Goal: Task Accomplishment & Management: Use online tool/utility

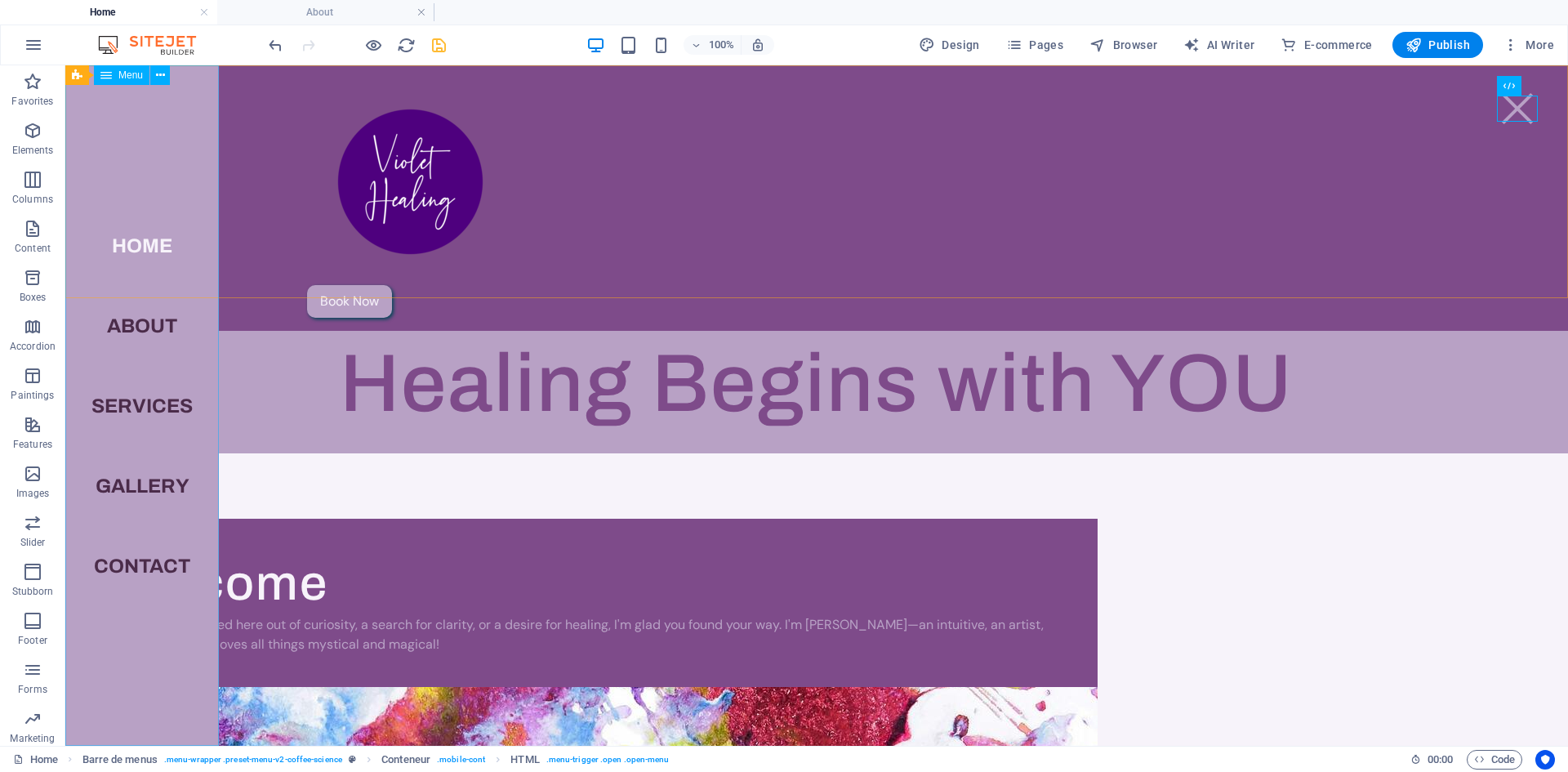
click at [125, 75] on font "Menu" at bounding box center [131, 74] width 24 height 11
select select
select select "1"
select select
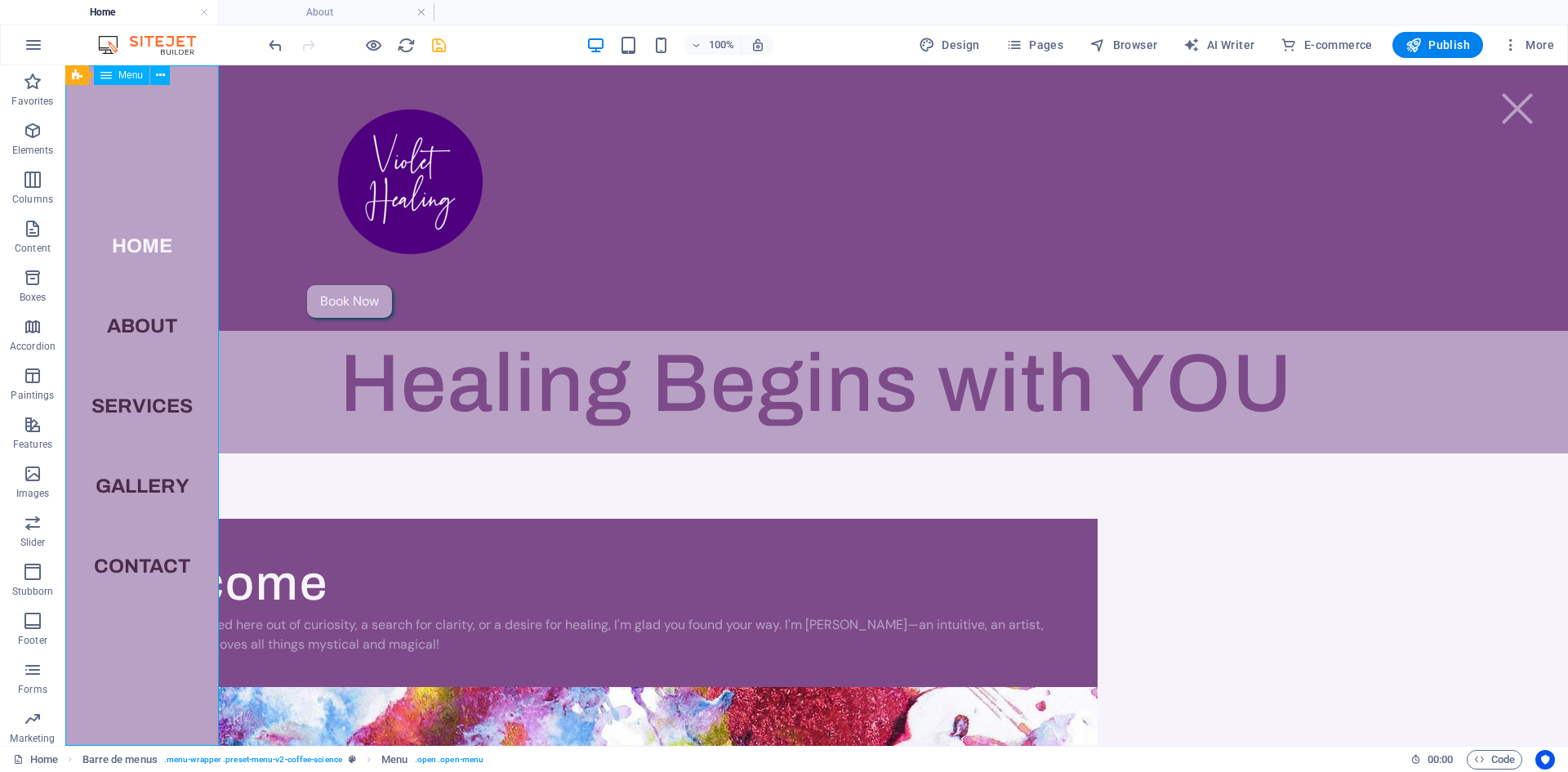
select select "2"
select select
select select "5"
select select "4"
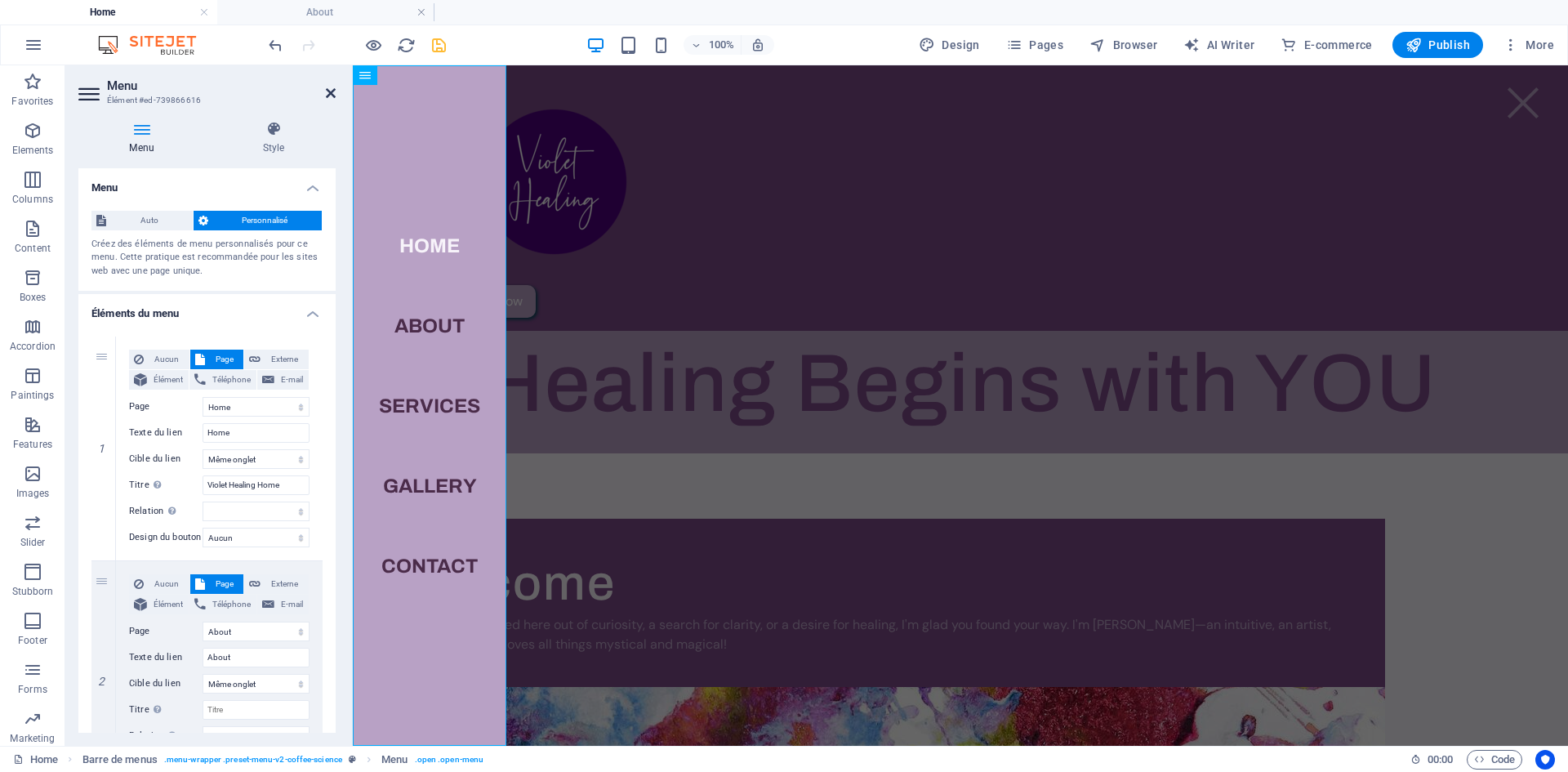
click at [327, 92] on icon at bounding box center [330, 93] width 10 height 13
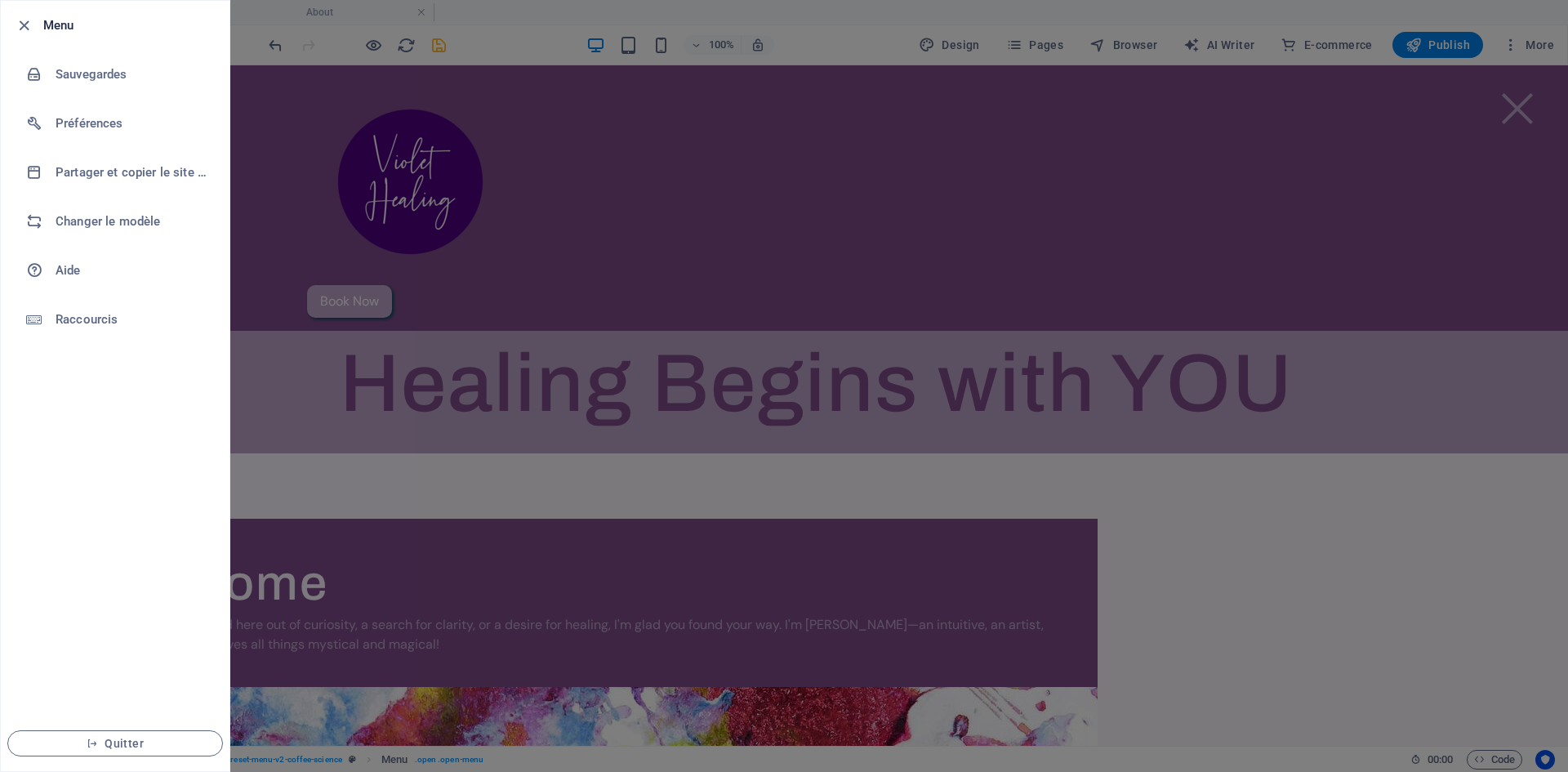
click at [723, 198] on div at bounding box center [784, 386] width 1568 height 772
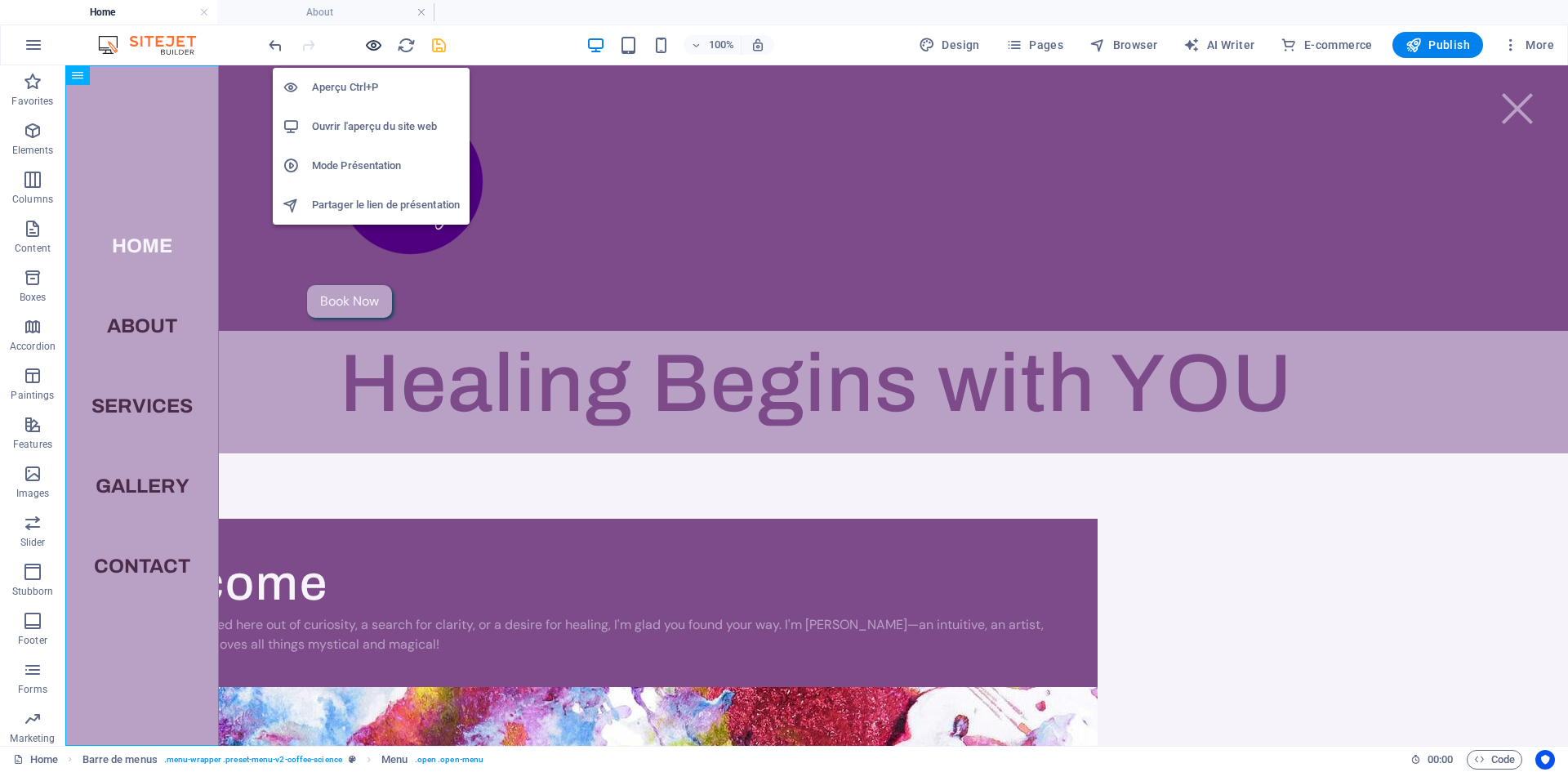
click at [0, 0] on icon "button" at bounding box center [0, 0] width 0 height 0
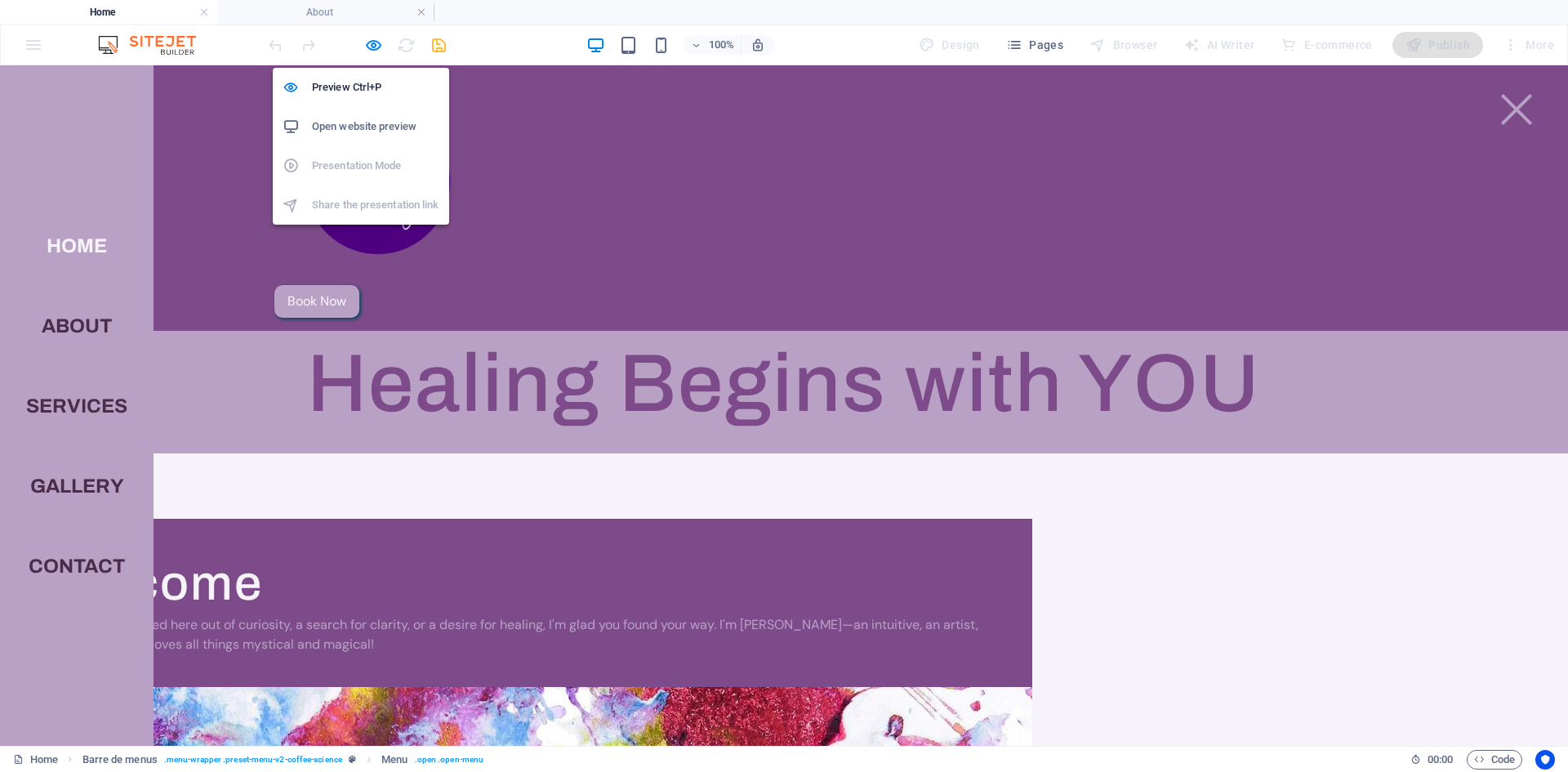
click at [368, 131] on font "Open website preview" at bounding box center [364, 126] width 105 height 12
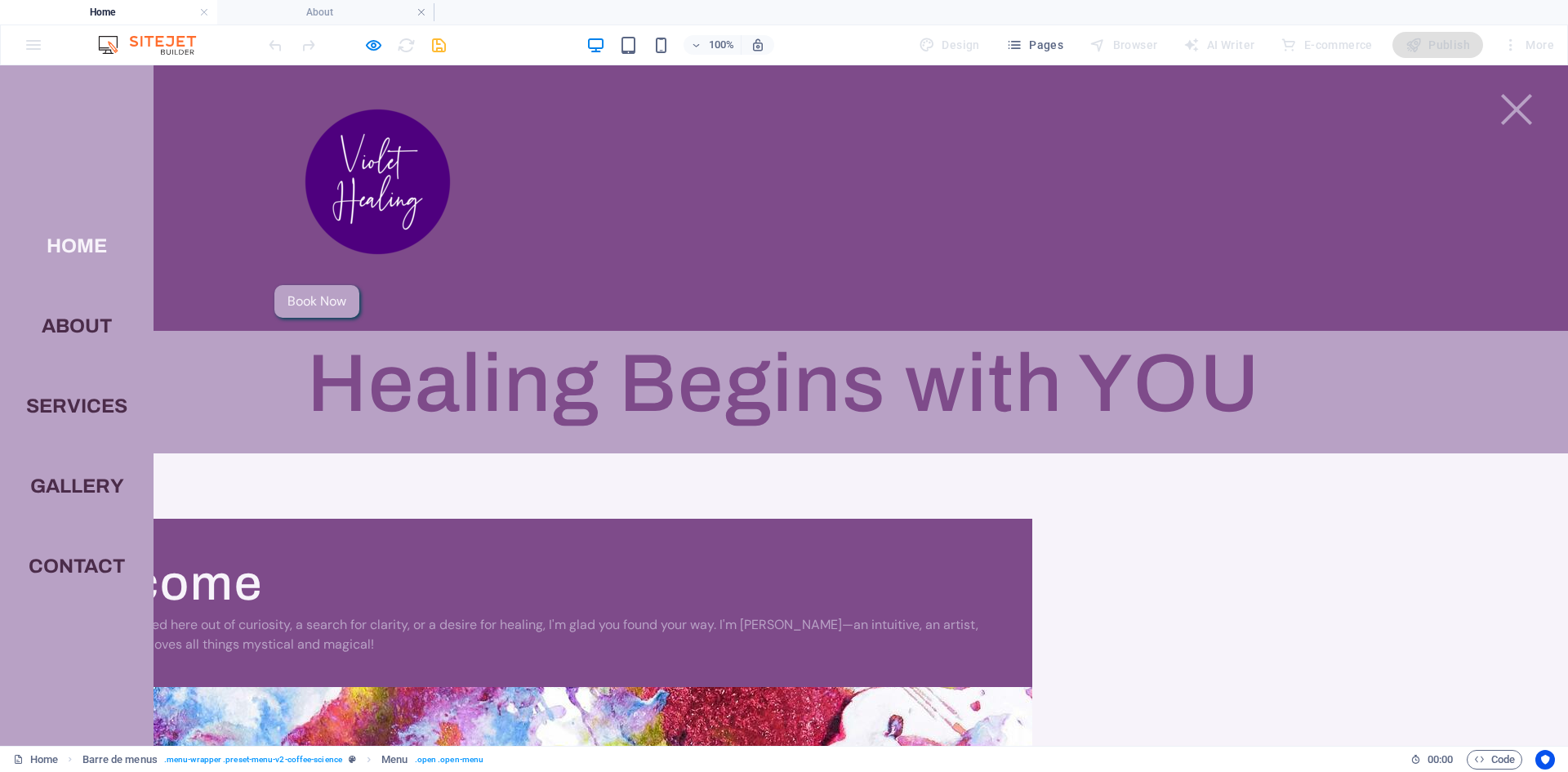
click at [1516, 114] on div at bounding box center [1516, 109] width 41 height 26
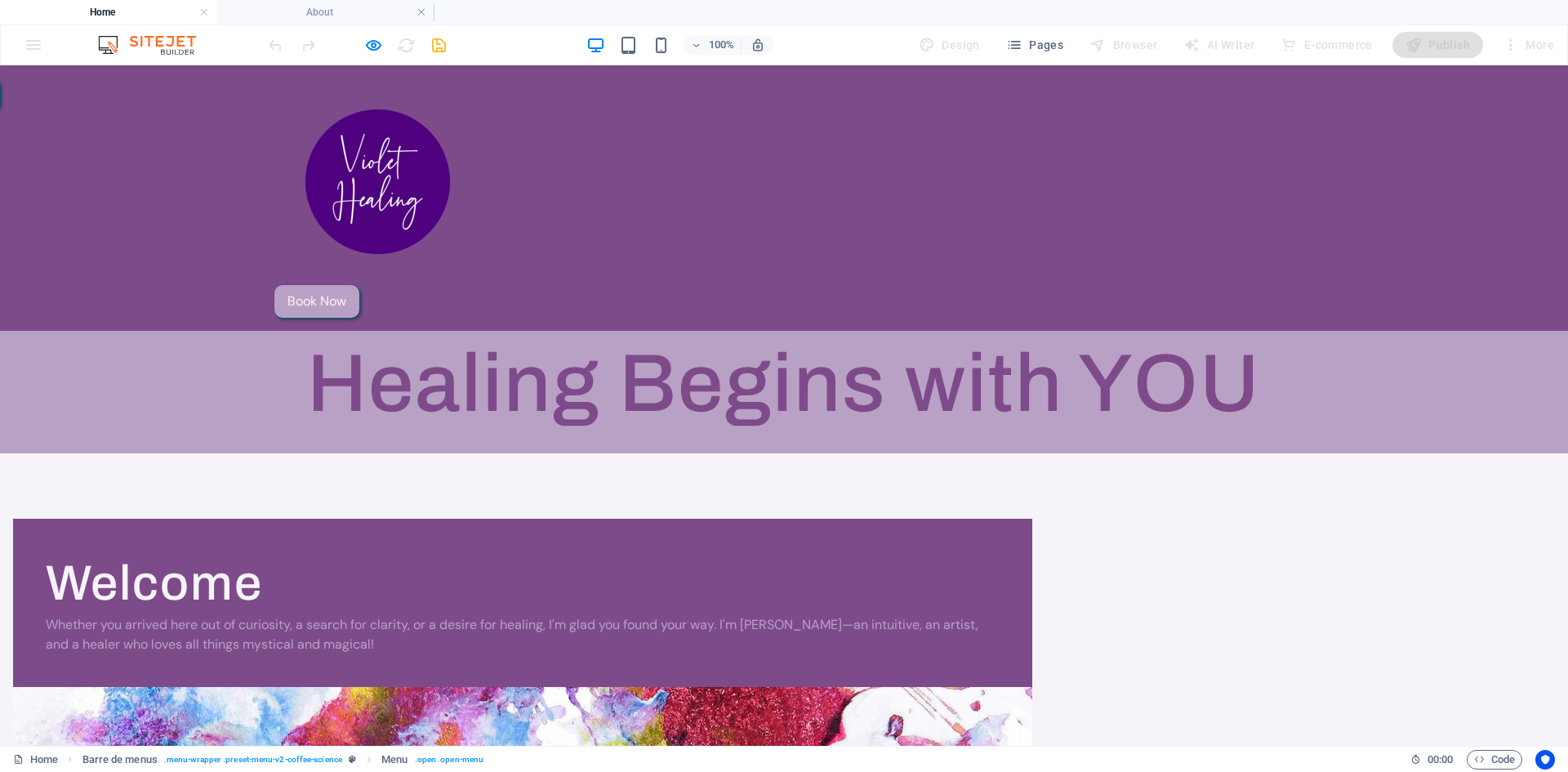
click at [138, 225] on div "Home About Services Gallery Contact Book Now" at bounding box center [784, 198] width 1568 height 266
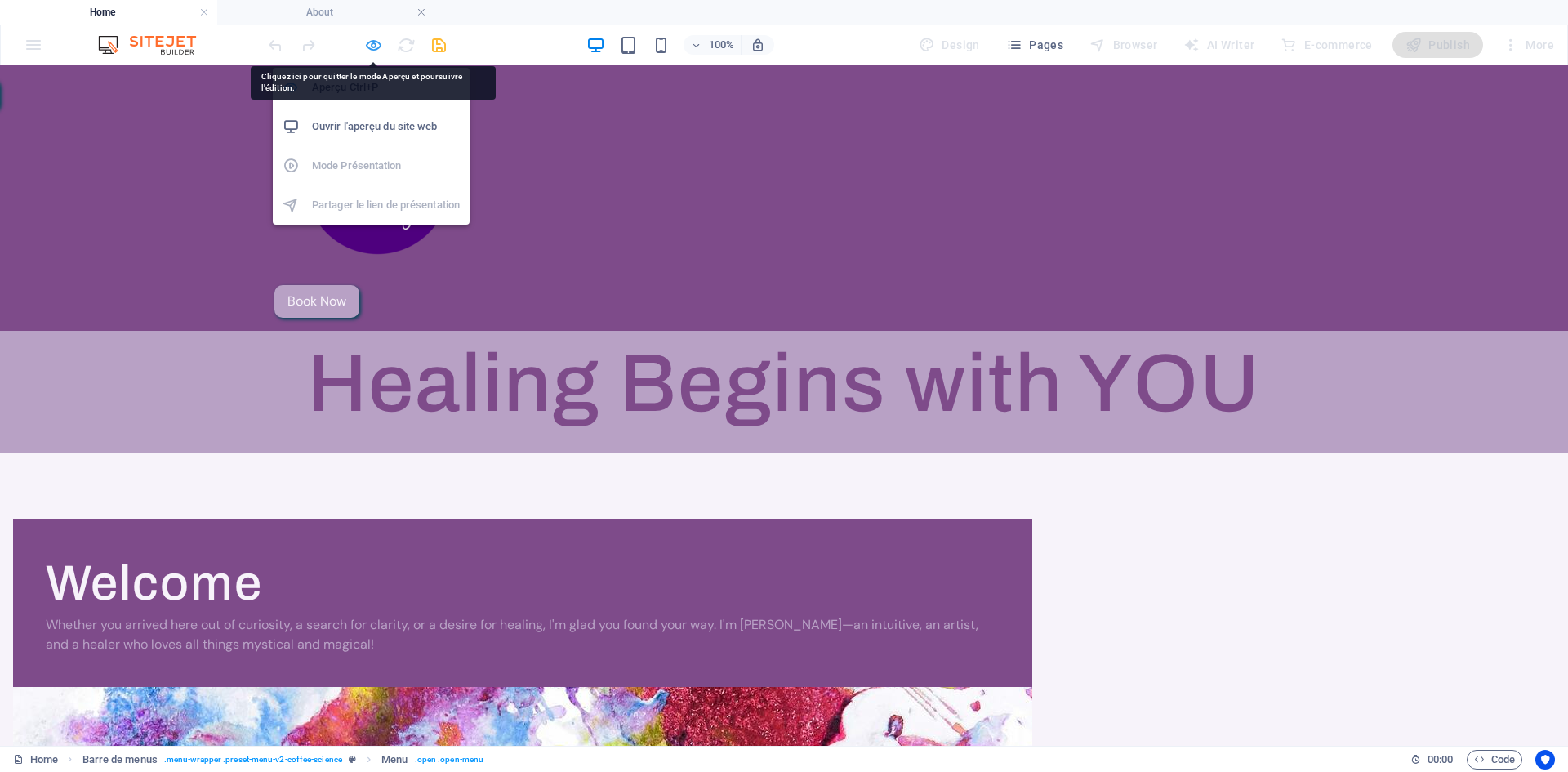
click at [0, 0] on icon "button" at bounding box center [0, 0] width 0 height 0
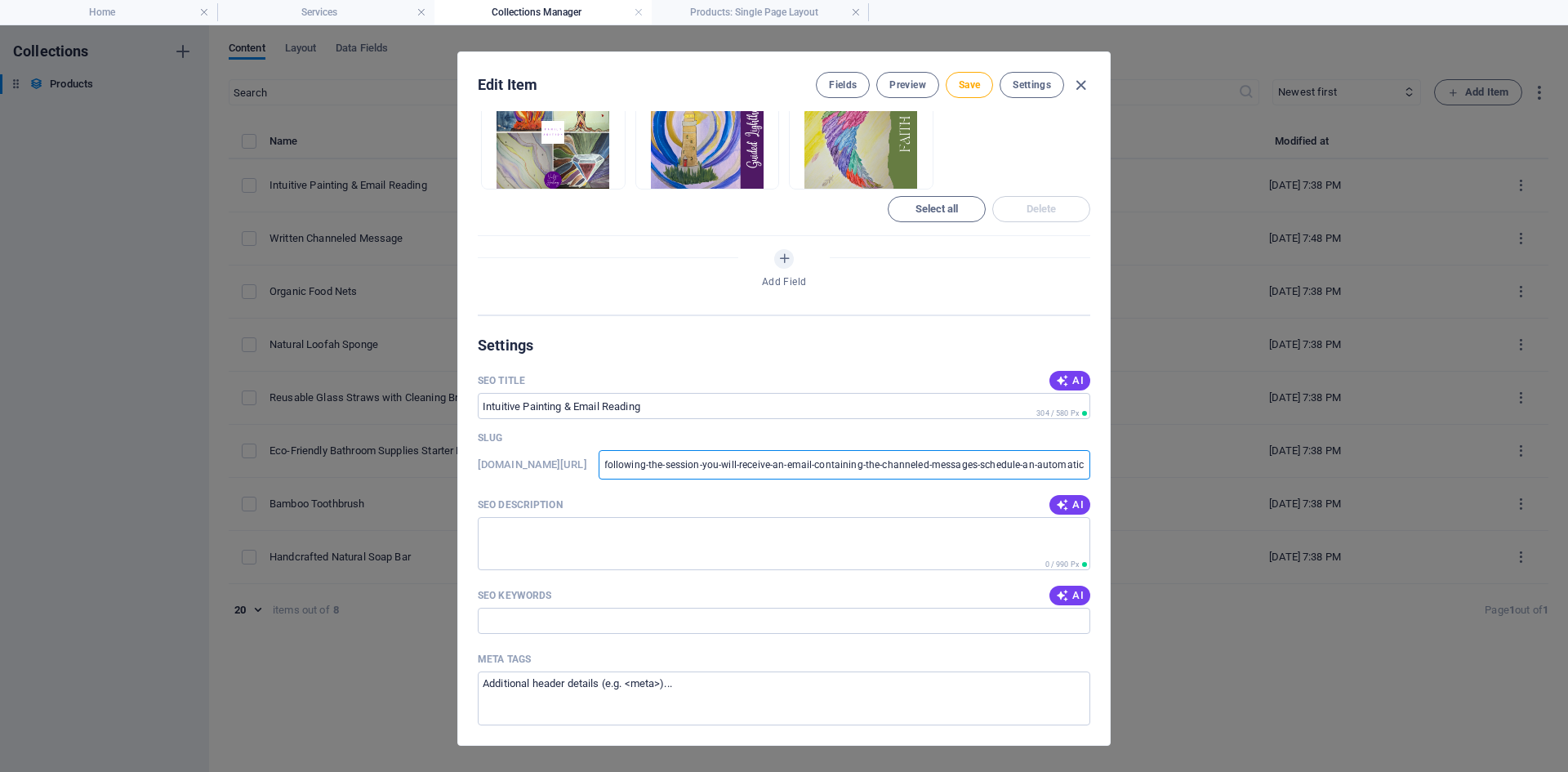
scroll to position [0, 3057]
drag, startPoint x: 661, startPoint y: 461, endPoint x: 1210, endPoint y: 449, distance: 549.1
click at [1210, 449] on div "Edit Item Fields Preview Save Settings Name Intuitive Painting & Email Reading …" at bounding box center [784, 399] width 1568 height 747
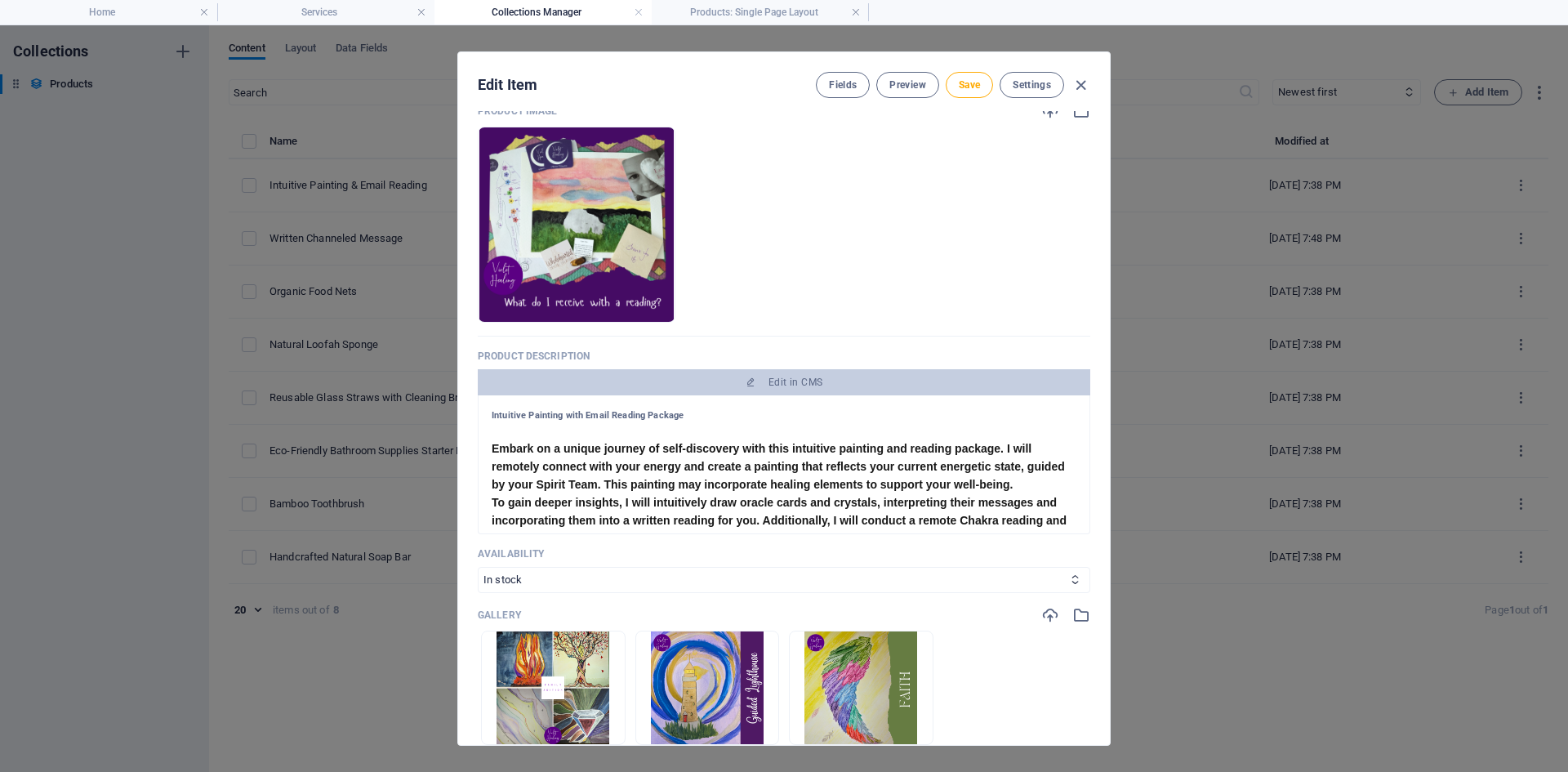
scroll to position [0, 0]
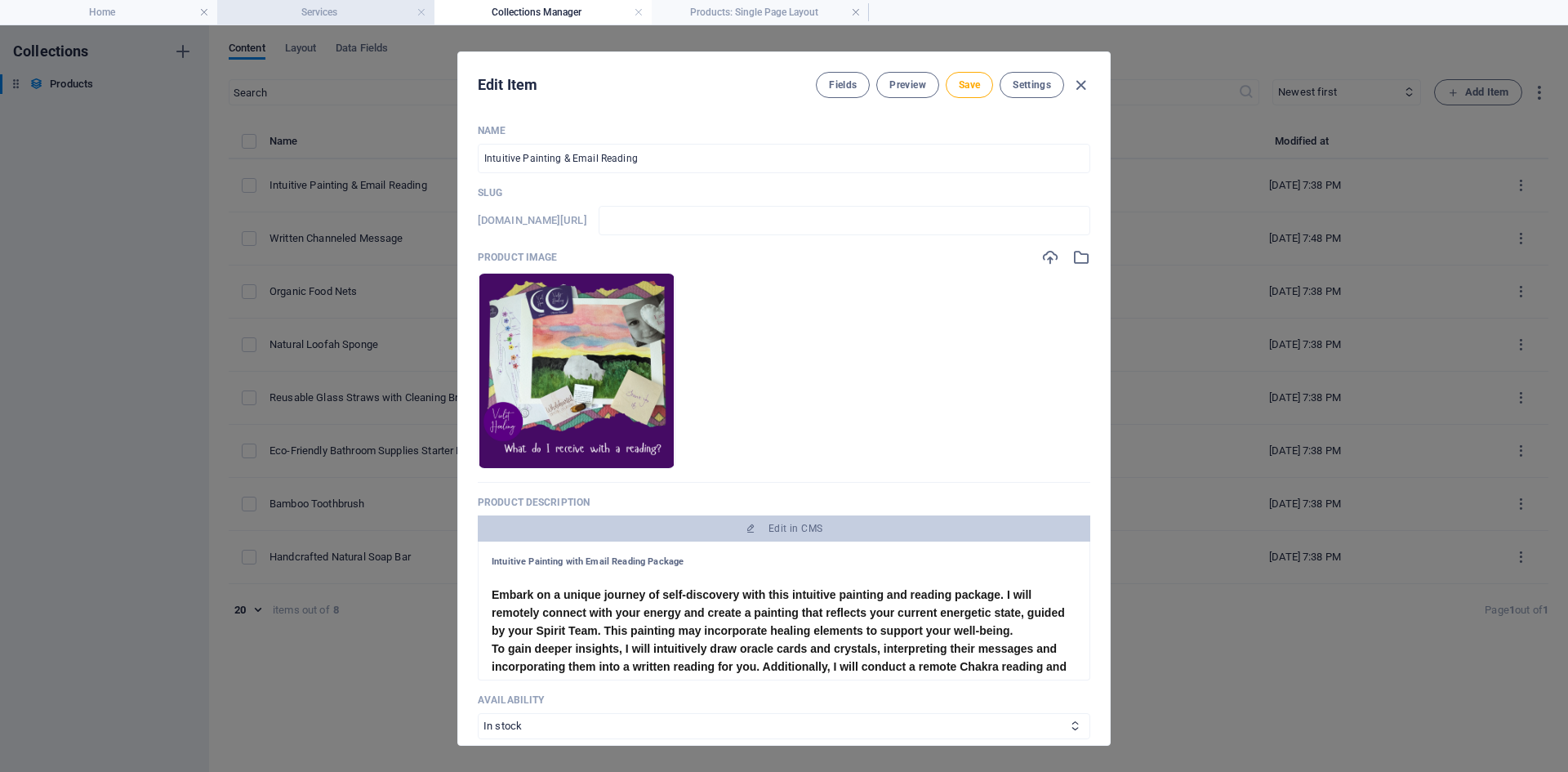
click at [303, 16] on h4 "Services" at bounding box center [326, 12] width 218 height 18
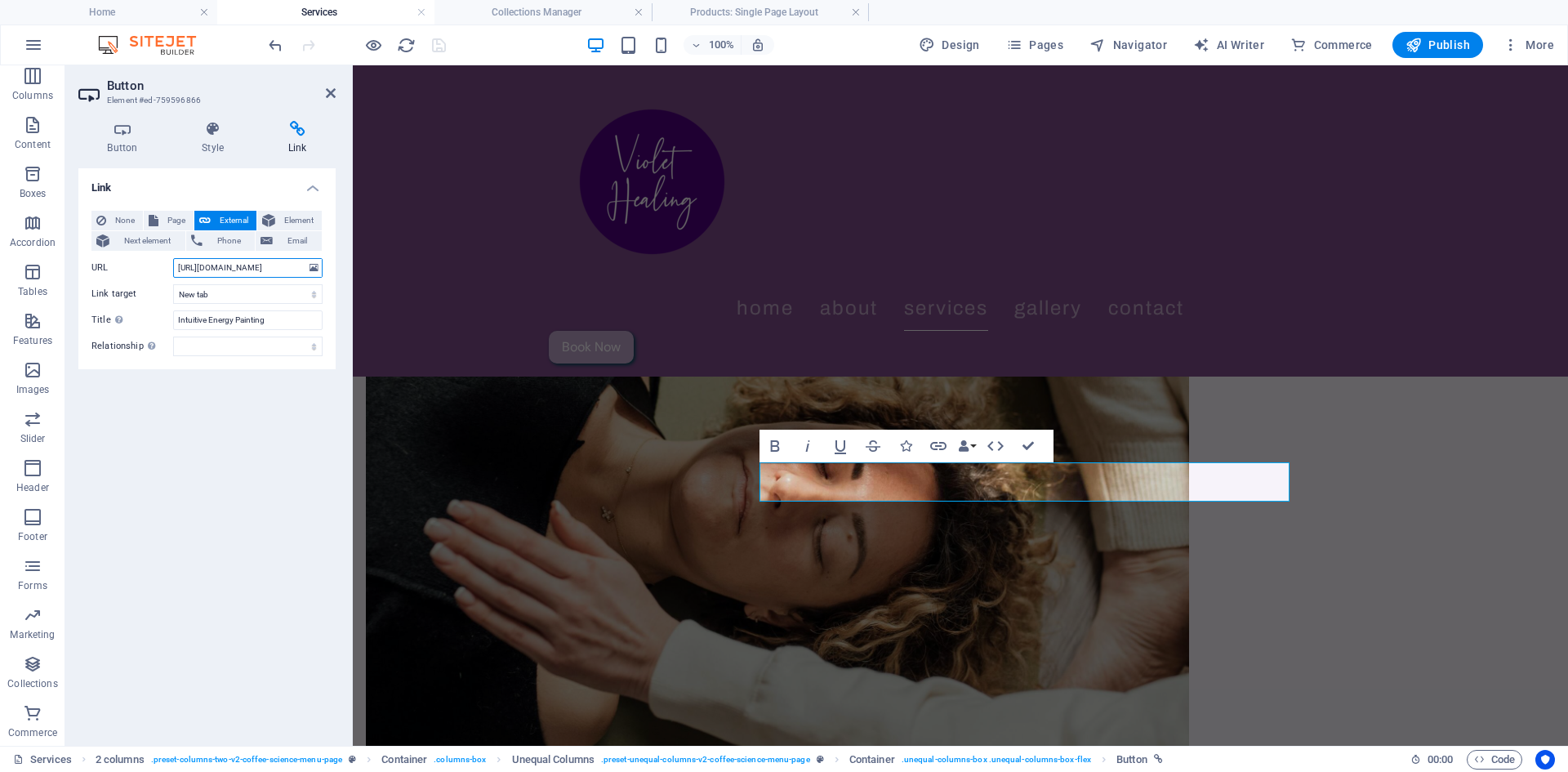
scroll to position [0, 252]
drag, startPoint x: 531, startPoint y: 331, endPoint x: 373, endPoint y: 254, distance: 175.8
click at [730, 9] on h4 "Products: Single Page Layout" at bounding box center [760, 12] width 218 height 18
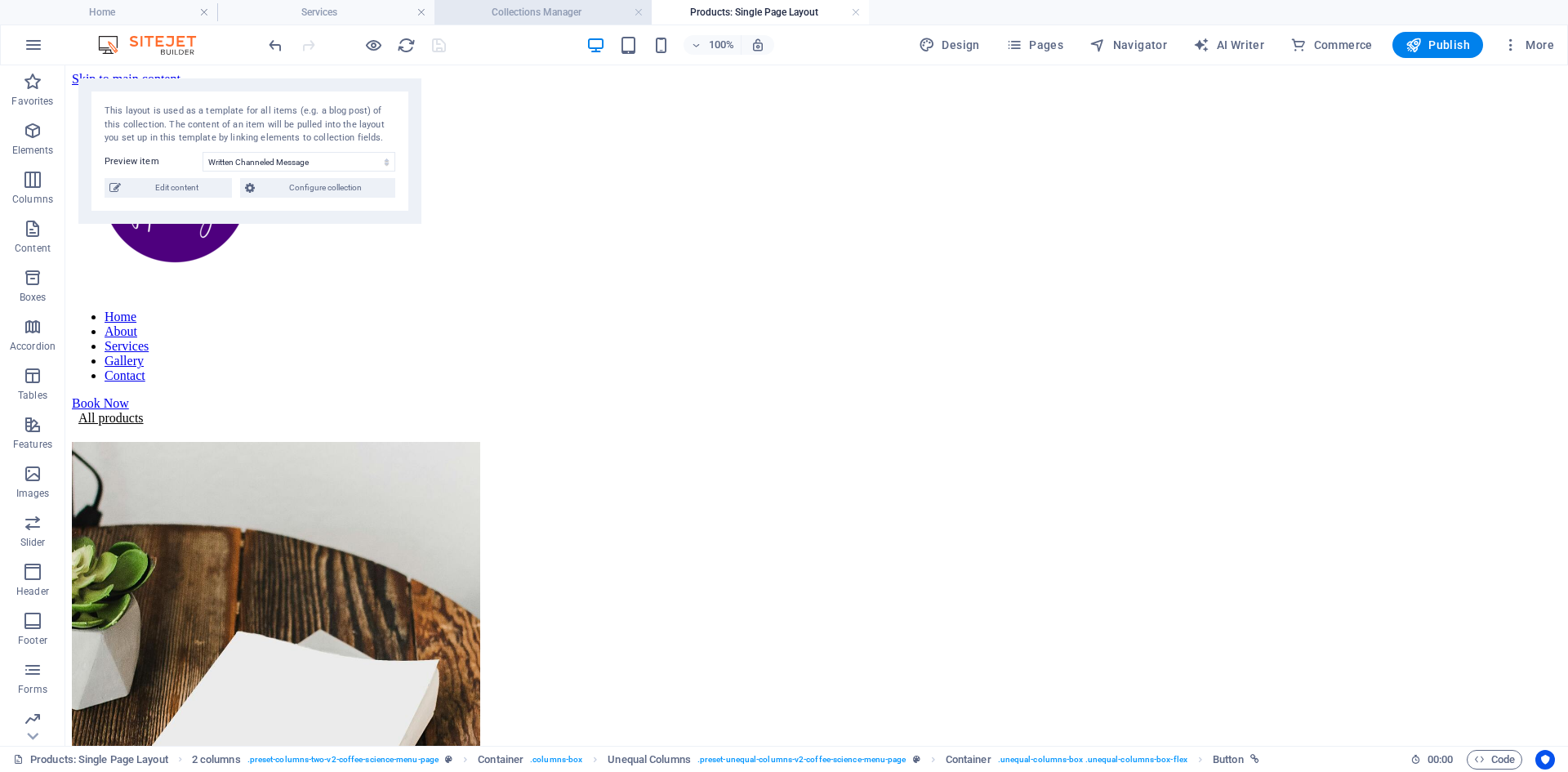
click at [557, 15] on h4 "Collections Manager" at bounding box center [543, 12] width 218 height 18
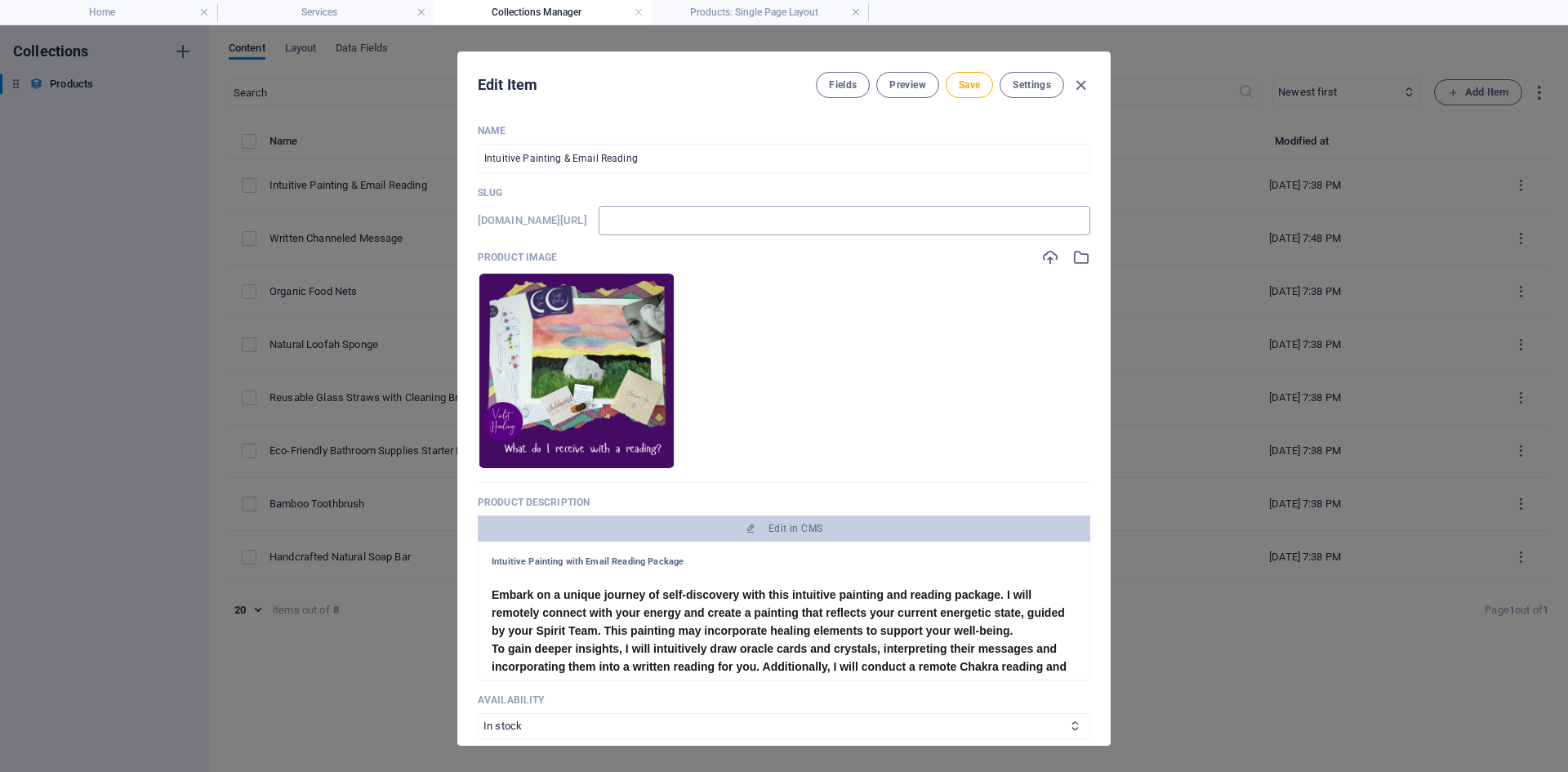
click at [674, 219] on input "text" at bounding box center [844, 221] width 492 height 30
paste input "Looking for some guidance? What message does Spirit have for you? In an automat…"
type input "Looking for some guidance? What message does Spirit have for you? In an automat…"
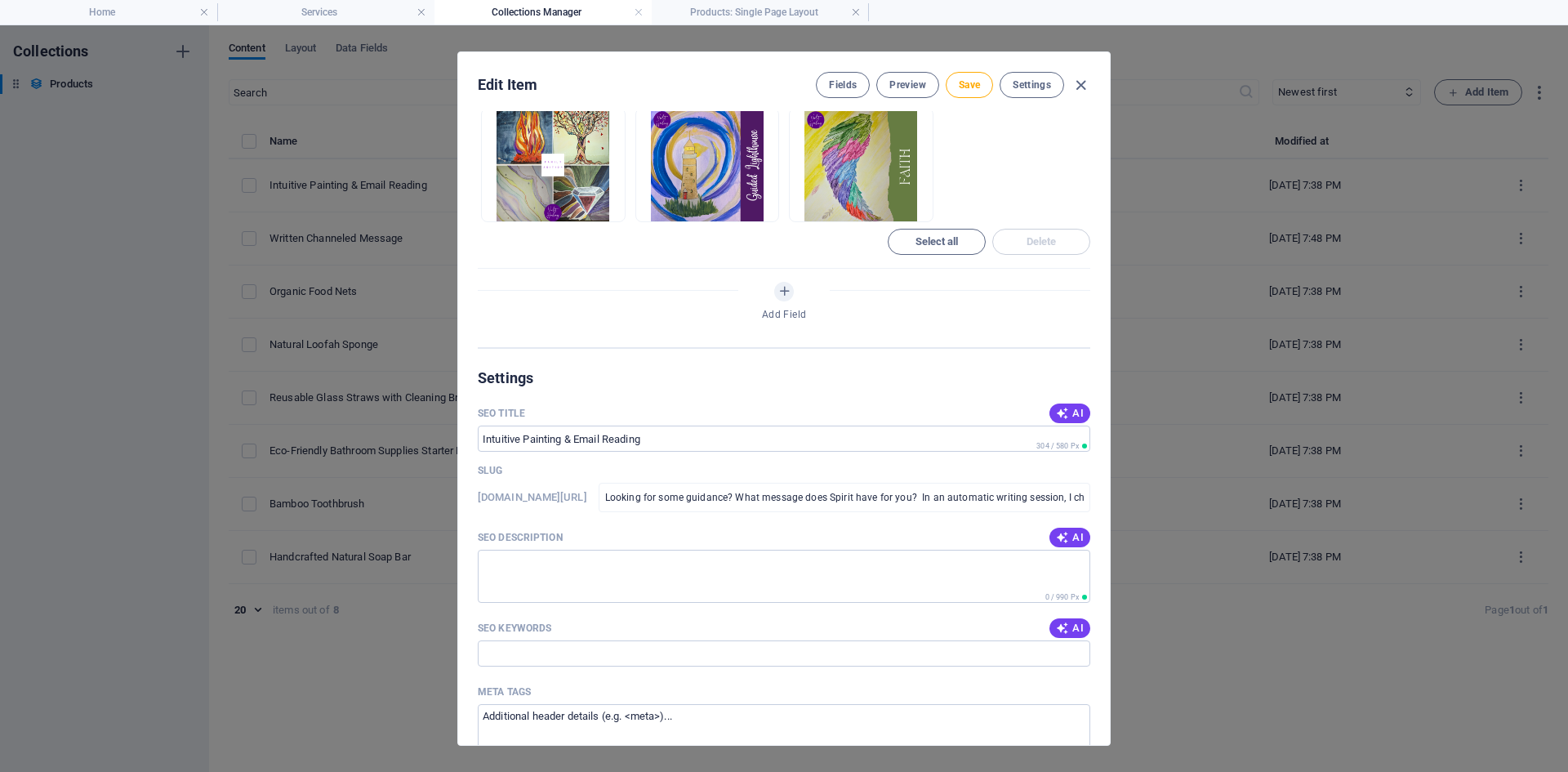
scroll to position [674, 0]
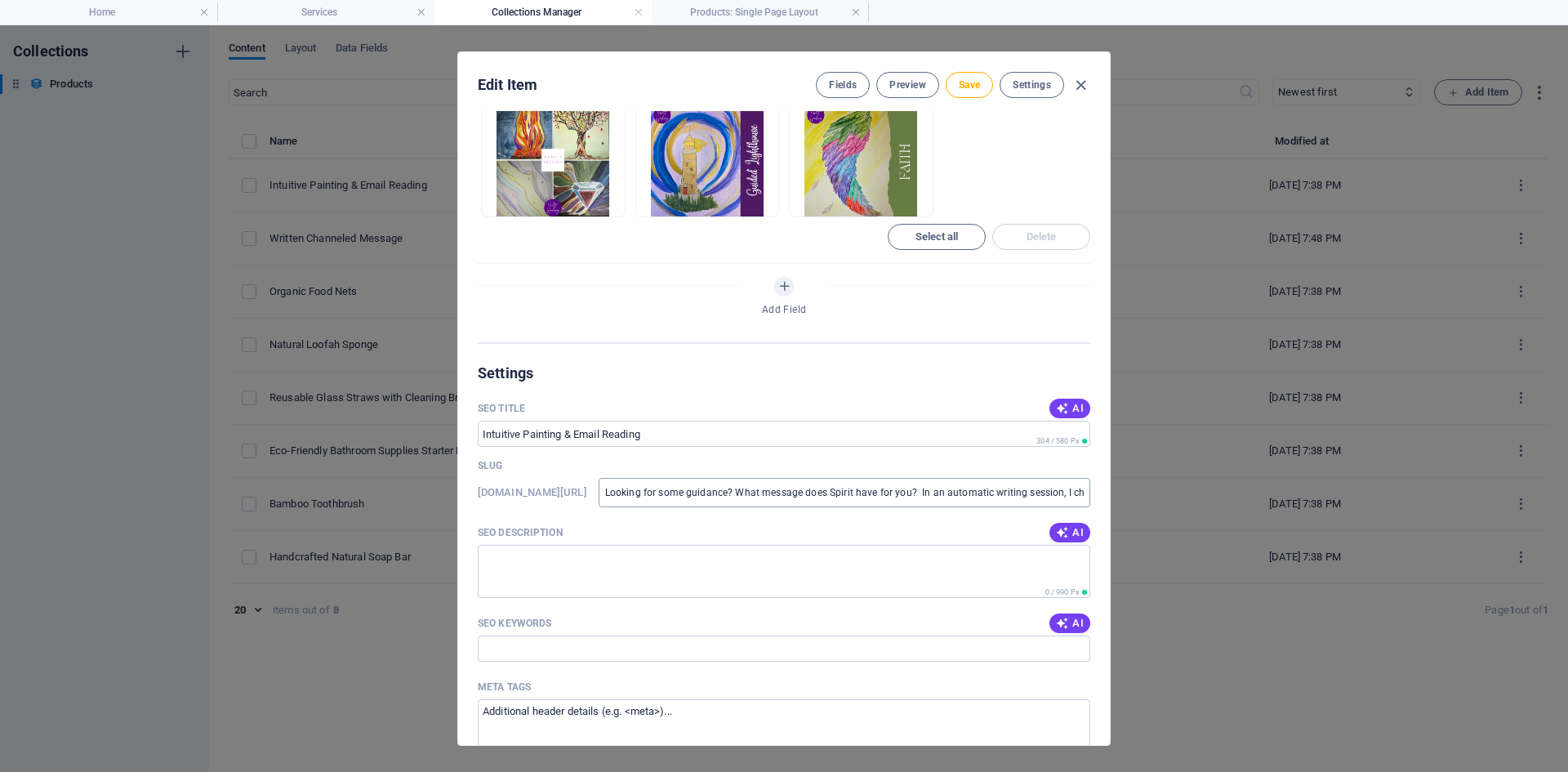
type input "looking-for-some-guidance-what-message-does-spirit-have-for-you-in-an-automatic…"
drag, startPoint x: 668, startPoint y: 483, endPoint x: 1173, endPoint y: 467, distance: 505.3
click at [1173, 467] on div "Edit Item Fields Preview Save Settings Name Intuitive Painting & Email Reading …" at bounding box center [784, 399] width 1568 height 747
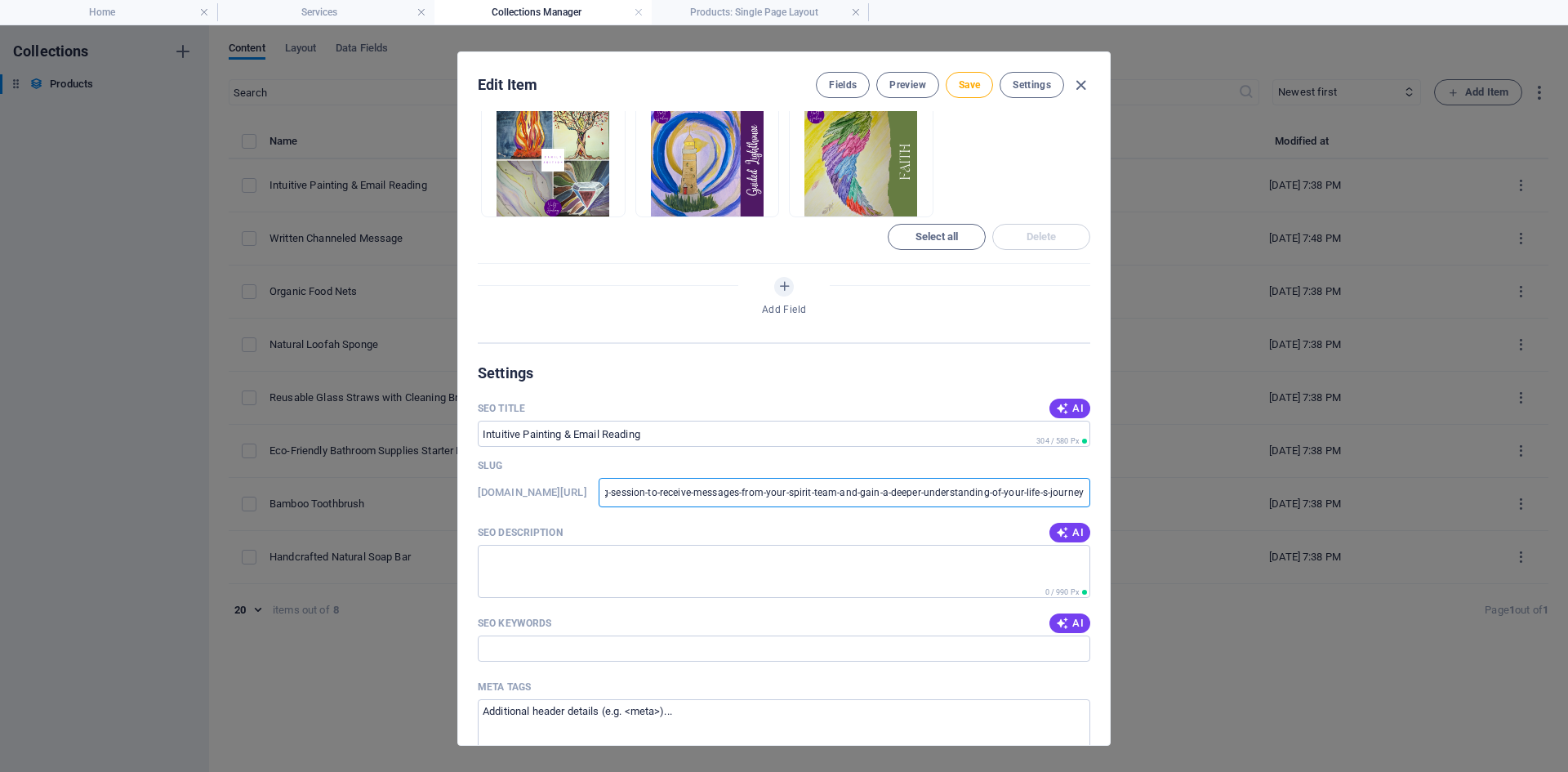
paste input "l"
type input "llooking-for-some-guidance-what-message-does-spirit-have-for-you-in-an-automati…"
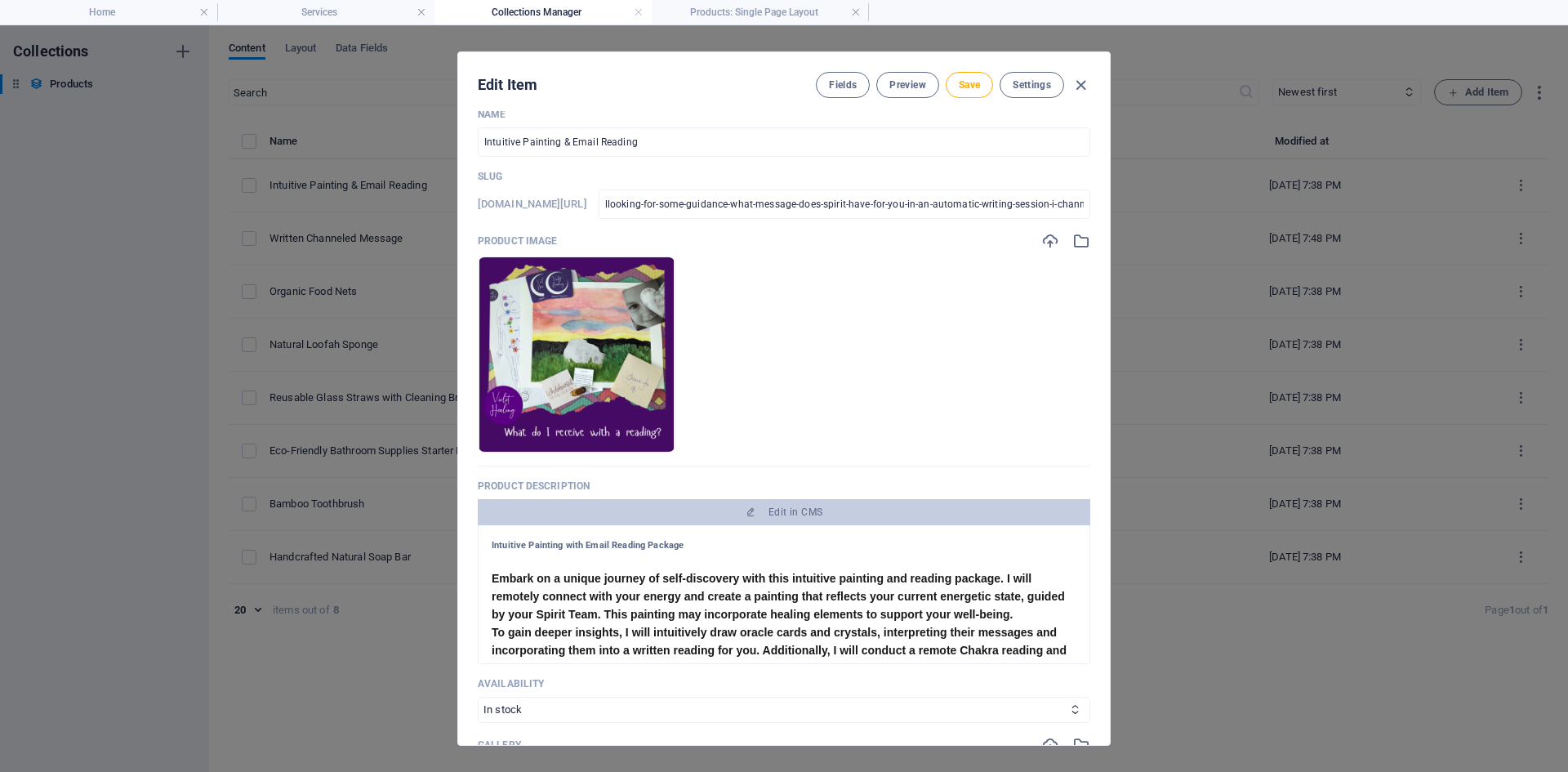
scroll to position [0, 0]
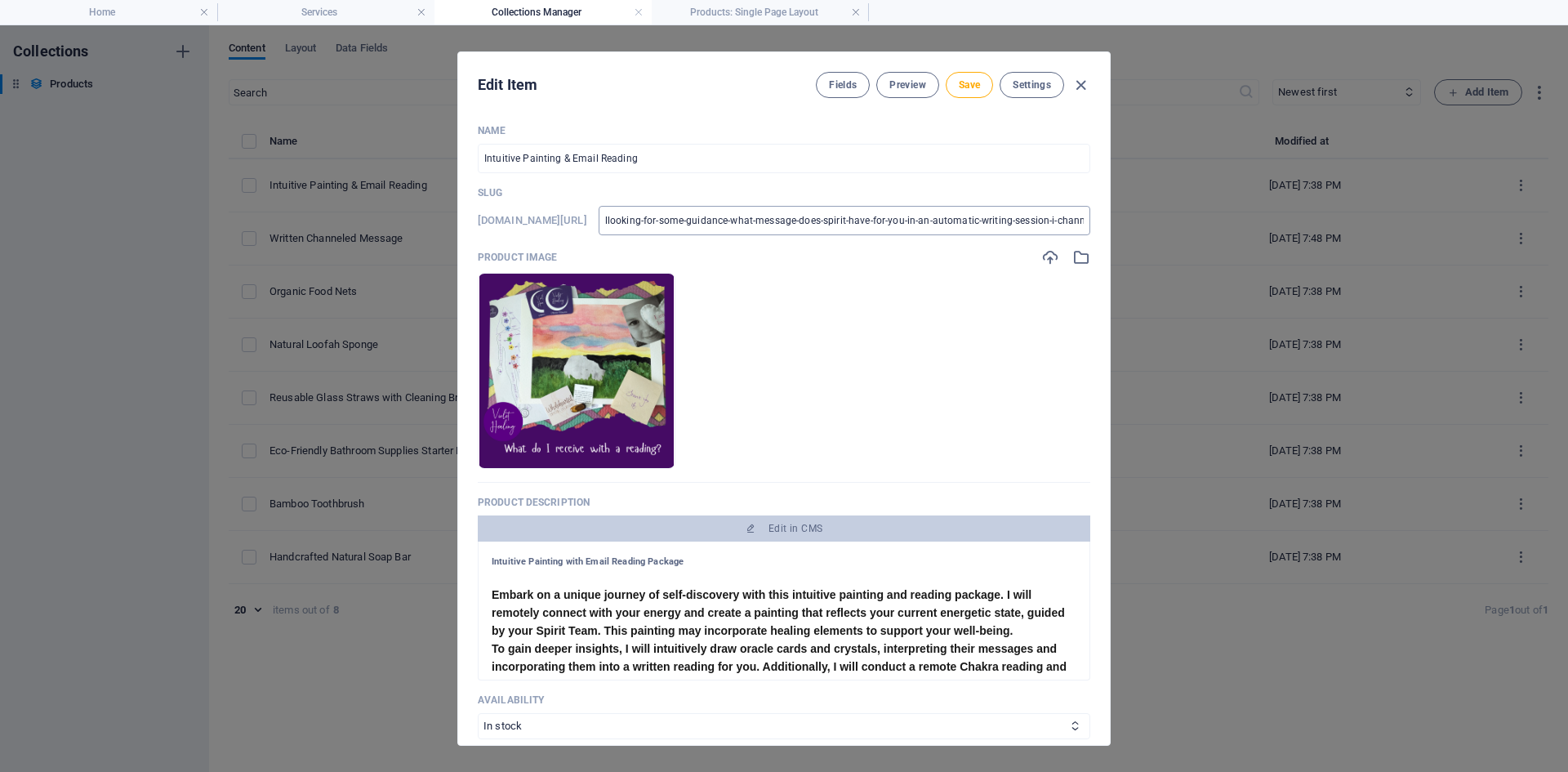
type input "llooking-for-some-guidance-what-message-does-spirit-have-for-you-in-an-automati…"
drag, startPoint x: 663, startPoint y: 219, endPoint x: 1207, endPoint y: 235, distance: 544.2
click at [1207, 235] on div "Edit Item Fields Preview Save Settings Name Intuitive Painting & Email Reading …" at bounding box center [784, 399] width 1568 height 747
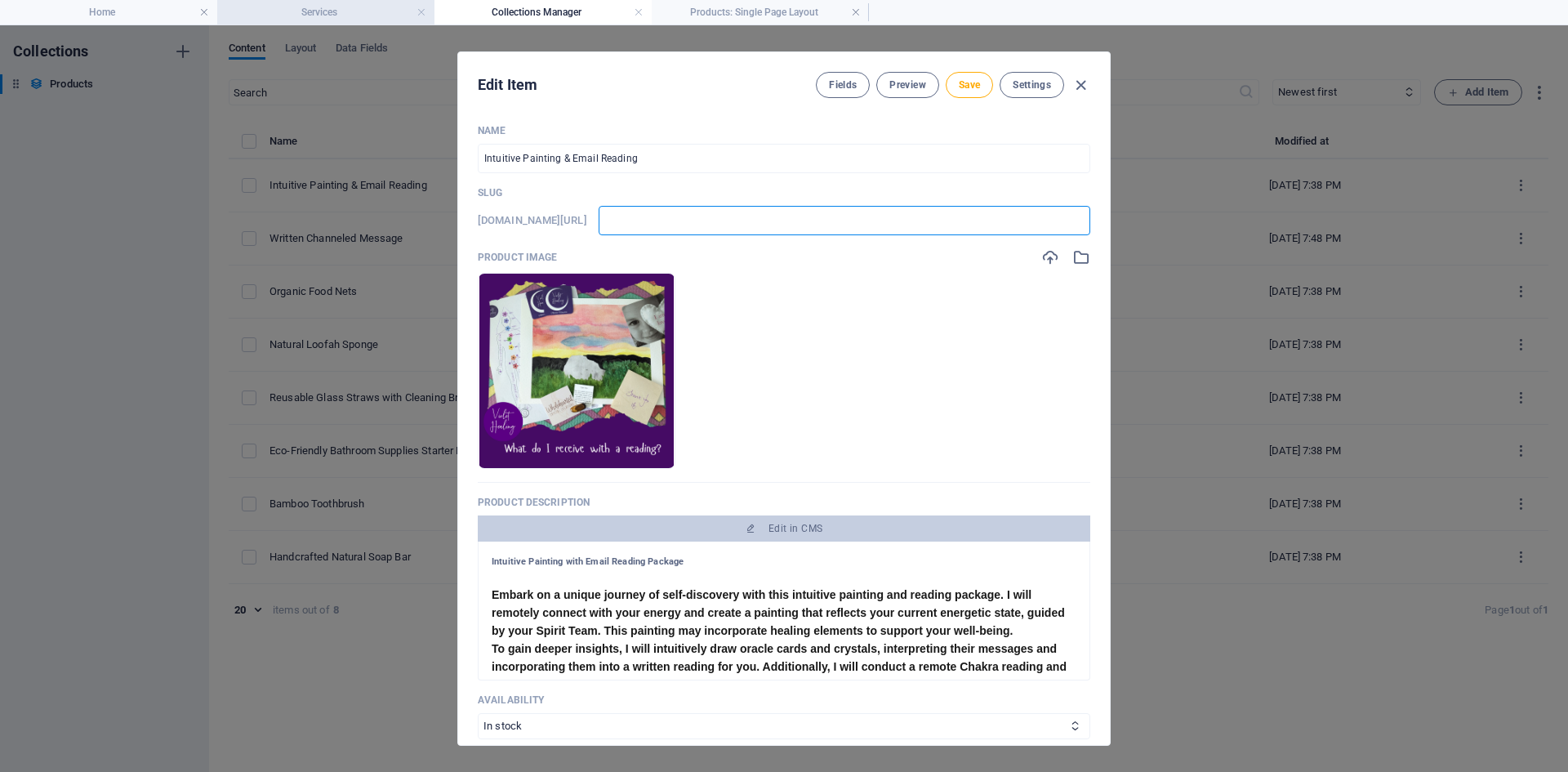
click at [343, 5] on h4 "Services" at bounding box center [326, 12] width 218 height 18
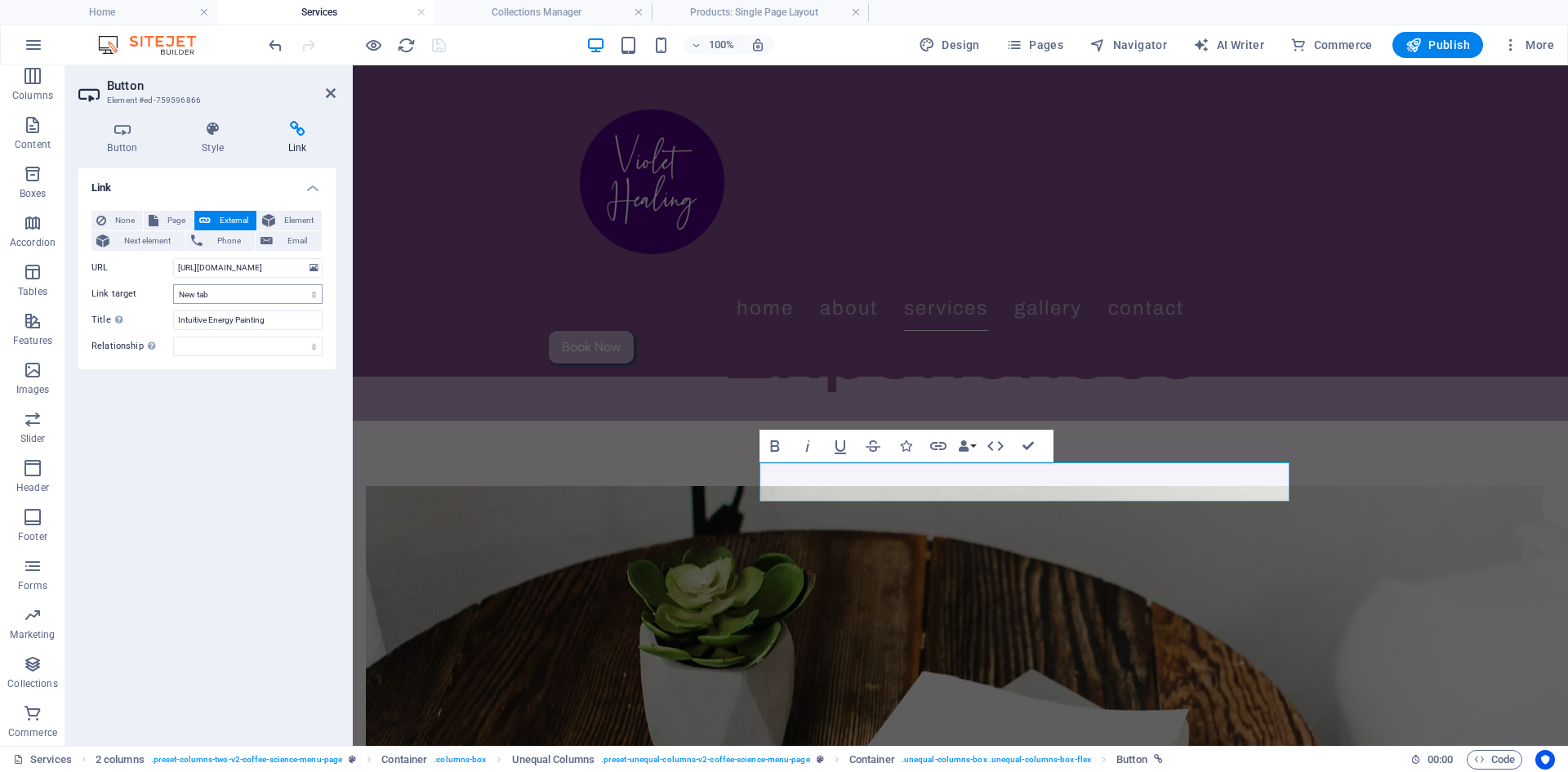
scroll to position [1340, 0]
